Goal: Information Seeking & Learning: Compare options

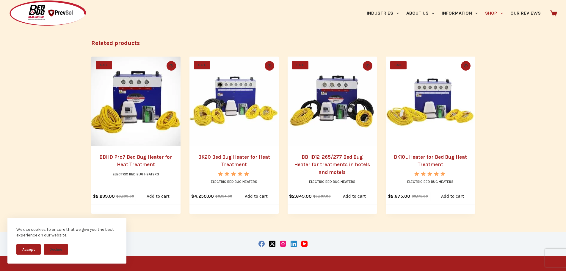
scroll to position [618, 0]
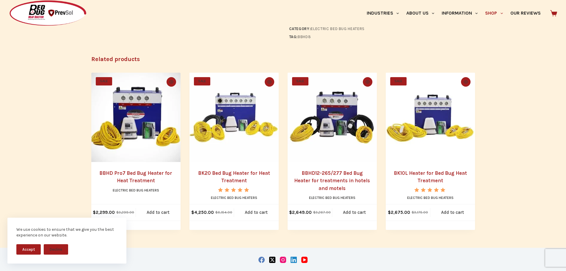
click at [27, 248] on button "Accept" at bounding box center [28, 249] width 24 height 10
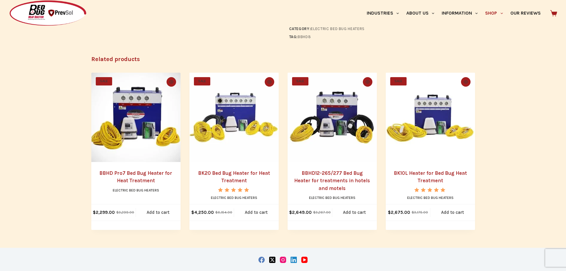
click at [136, 170] on link "BBHD Pro7 Bed Bug Heater for Heat Treatment" at bounding box center [135, 177] width 73 height 14
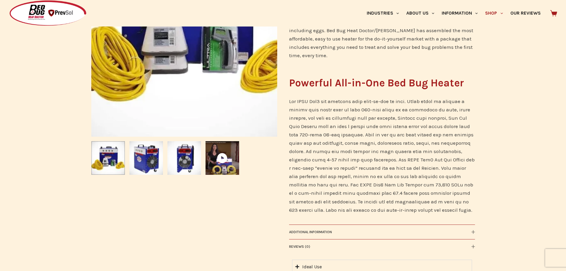
scroll to position [208, 0]
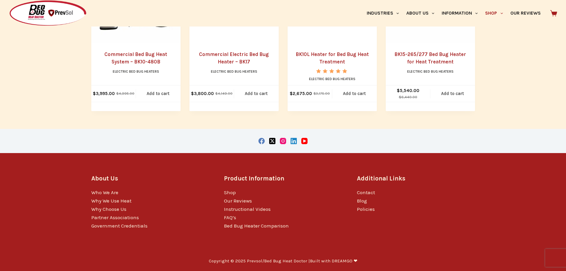
scroll to position [737, 0]
click at [226, 62] on link "Commercial Electric Bed Bug Heater – BK17" at bounding box center [234, 58] width 70 height 14
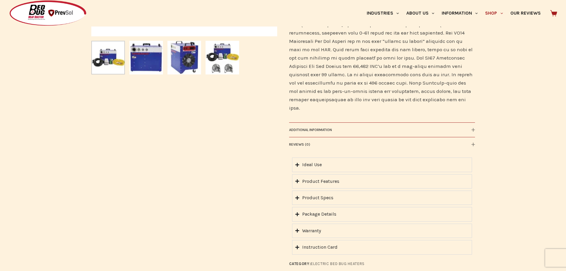
scroll to position [298, 0]
